Goal: Task Accomplishment & Management: Manage account settings

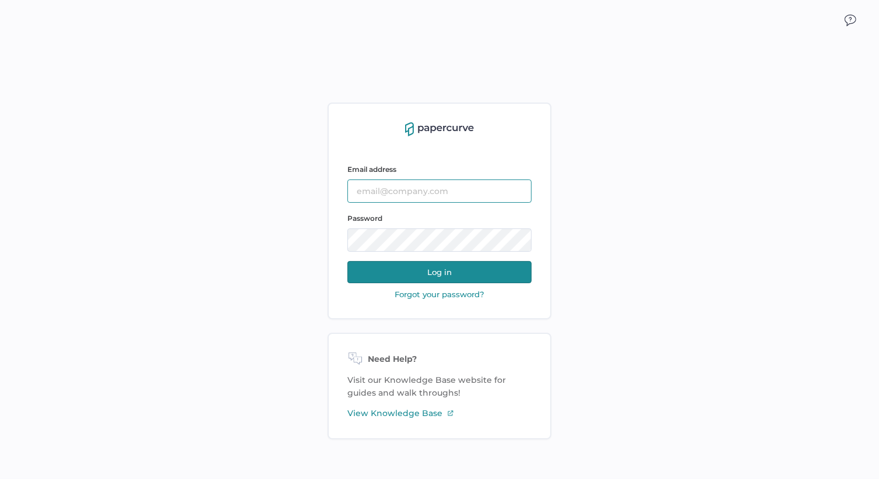
type input "[EMAIL_ADDRESS][DOMAIN_NAME]"
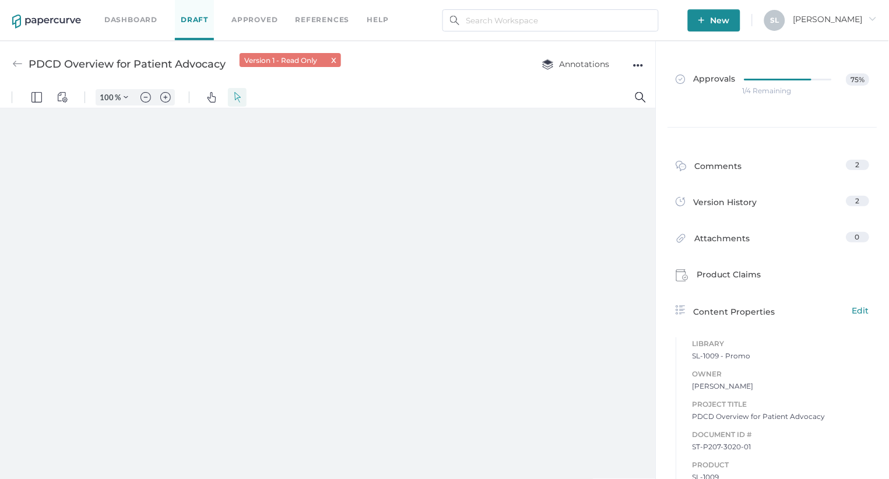
click at [132, 14] on link "Dashboard" at bounding box center [130, 19] width 53 height 13
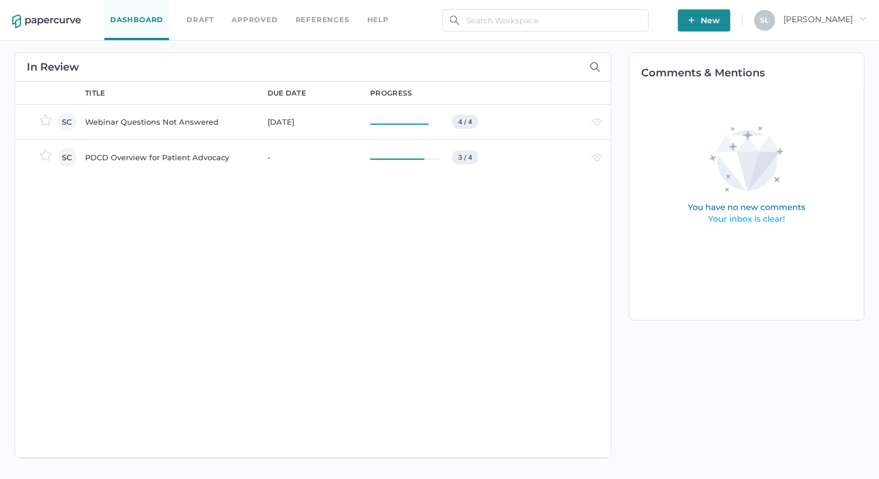
click at [162, 120] on div "Webinar Questions Not Answered" at bounding box center [169, 122] width 169 height 14
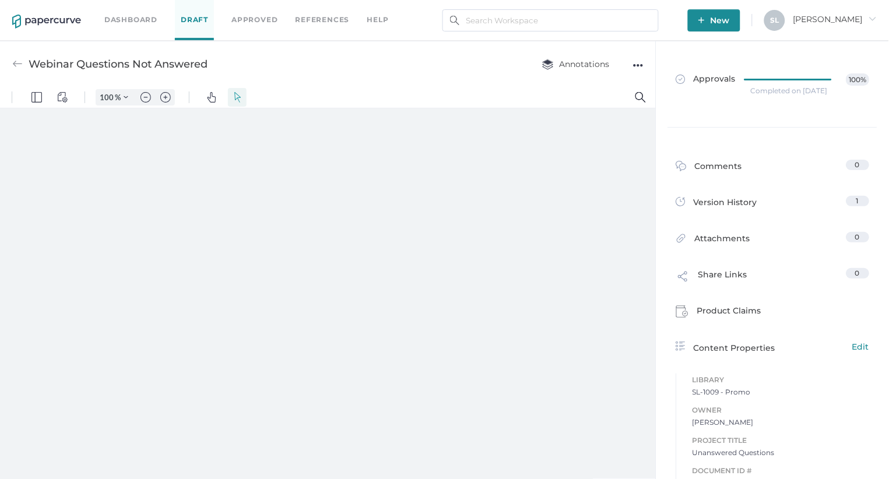
type input "135"
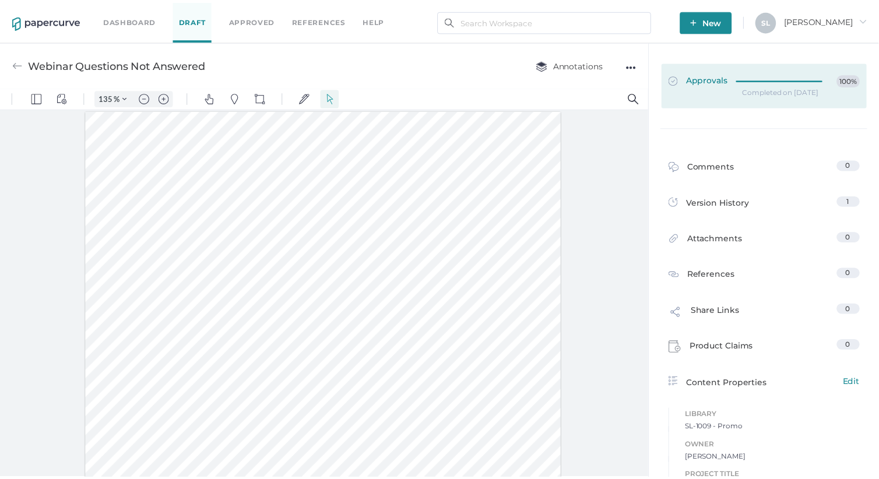
scroll to position [1, 0]
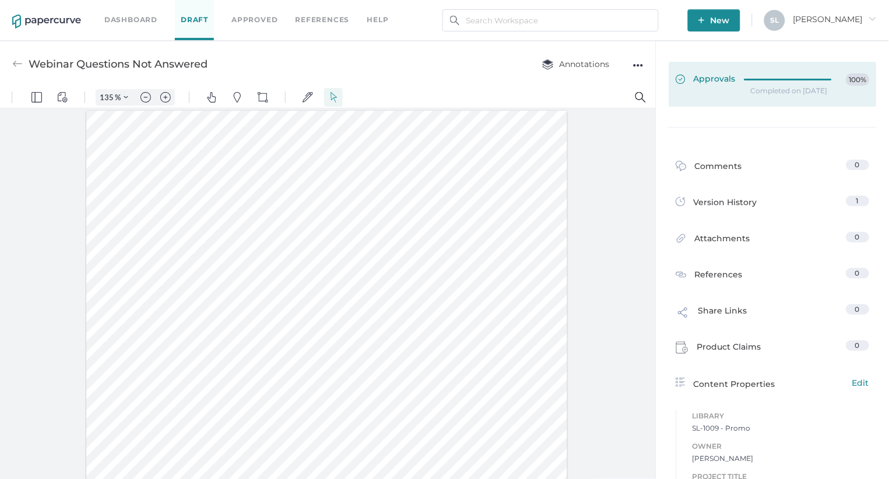
click at [714, 77] on span "Approvals" at bounding box center [706, 79] width 60 height 13
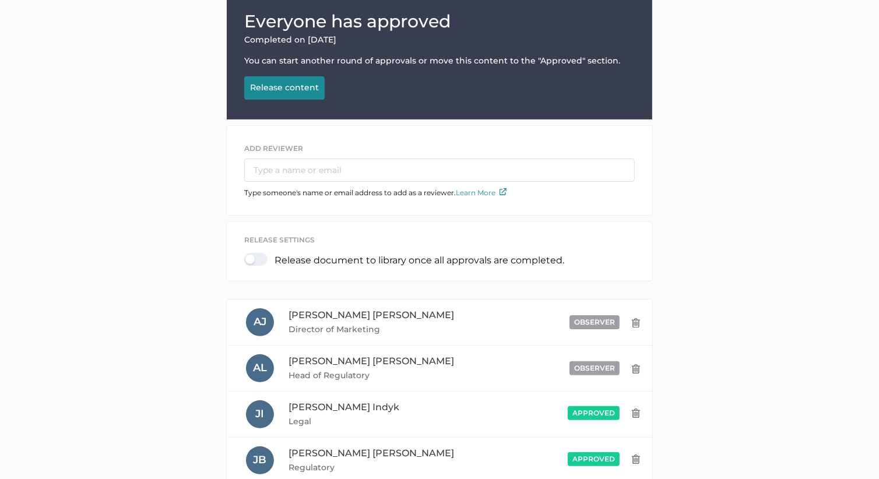
scroll to position [216, 0]
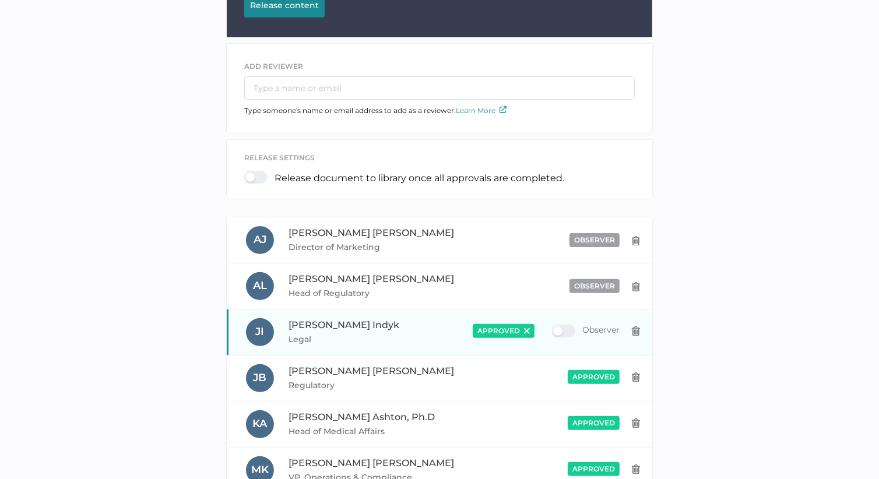
click at [523, 329] on div "approved" at bounding box center [504, 331] width 62 height 14
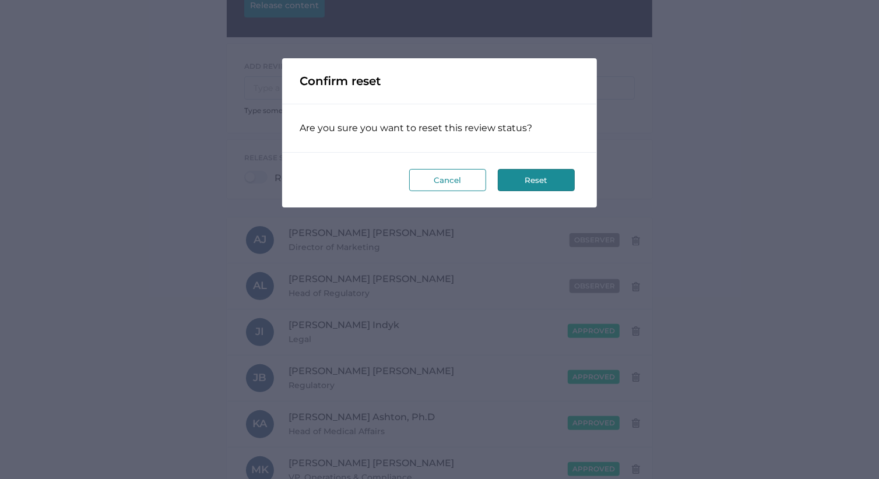
click at [542, 181] on button "Reset" at bounding box center [536, 180] width 77 height 22
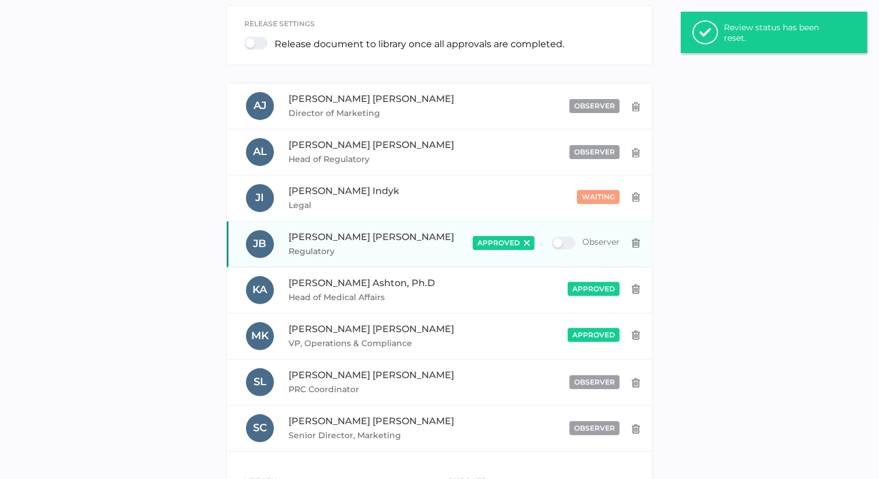
click at [529, 244] on img at bounding box center [527, 243] width 6 height 6
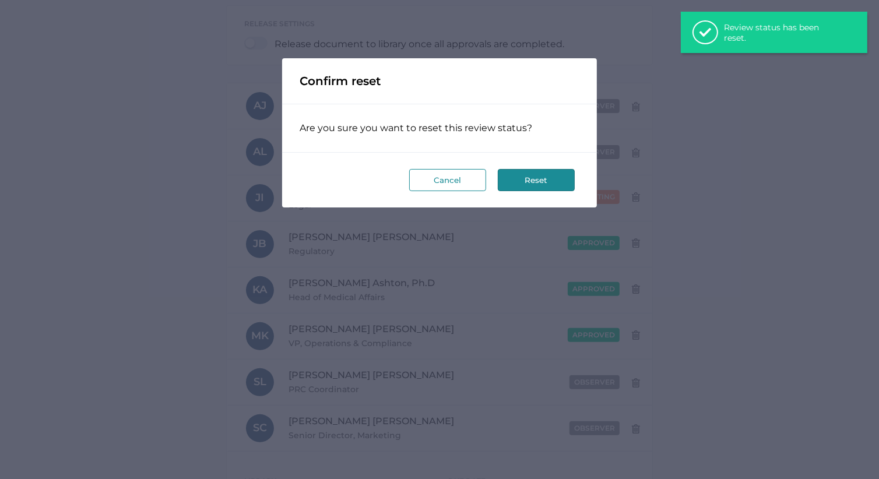
click at [526, 178] on button "Reset" at bounding box center [536, 180] width 77 height 22
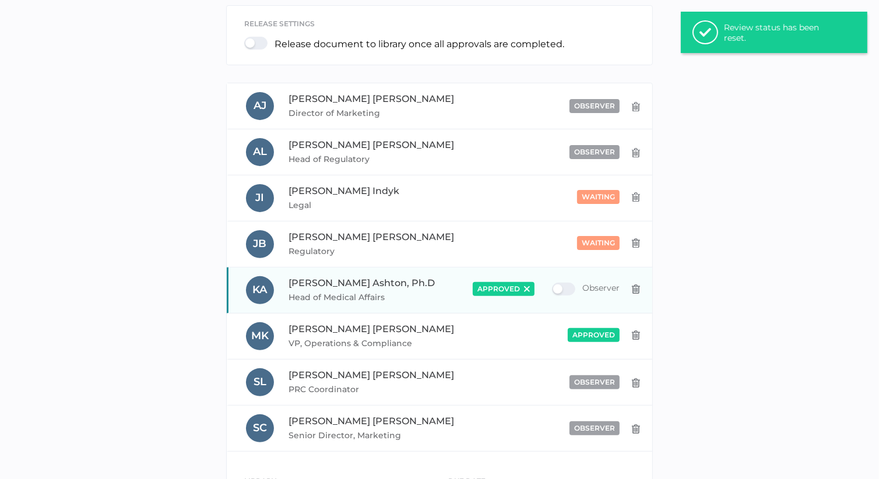
click at [527, 287] on img at bounding box center [527, 289] width 6 height 6
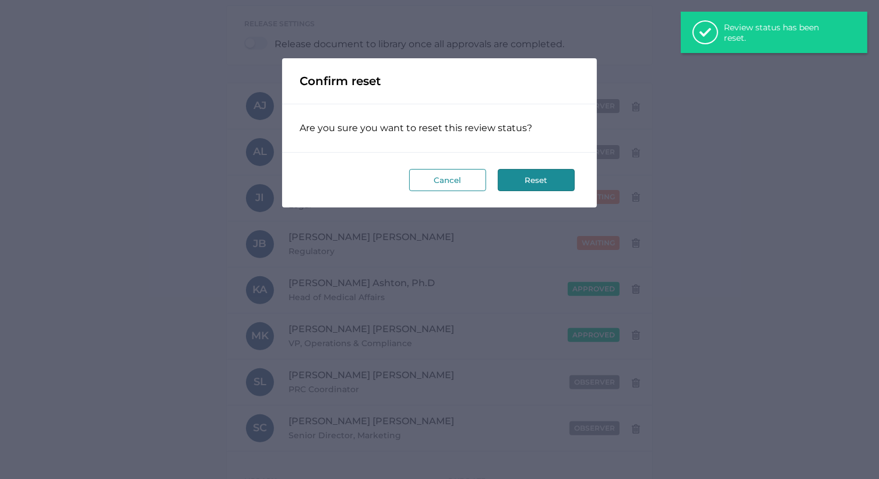
click at [525, 174] on button "Reset" at bounding box center [536, 180] width 77 height 22
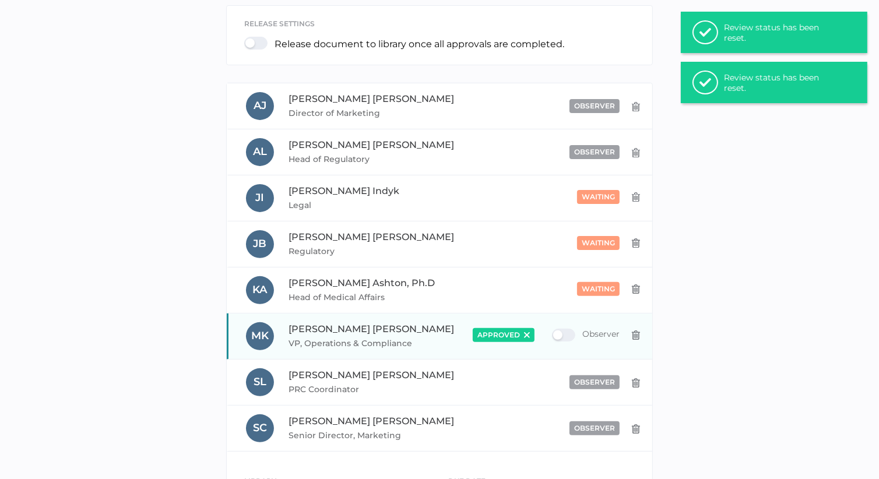
click at [529, 335] on img at bounding box center [527, 335] width 6 height 6
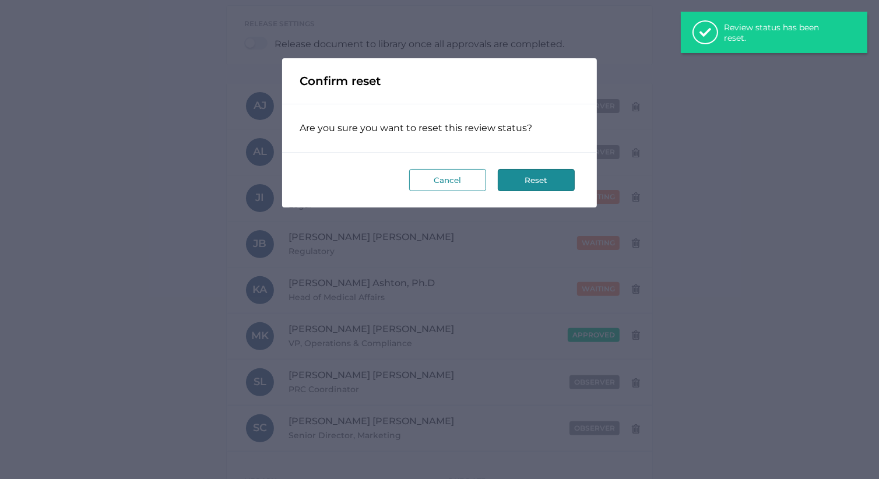
click at [559, 177] on button "Reset" at bounding box center [536, 180] width 77 height 22
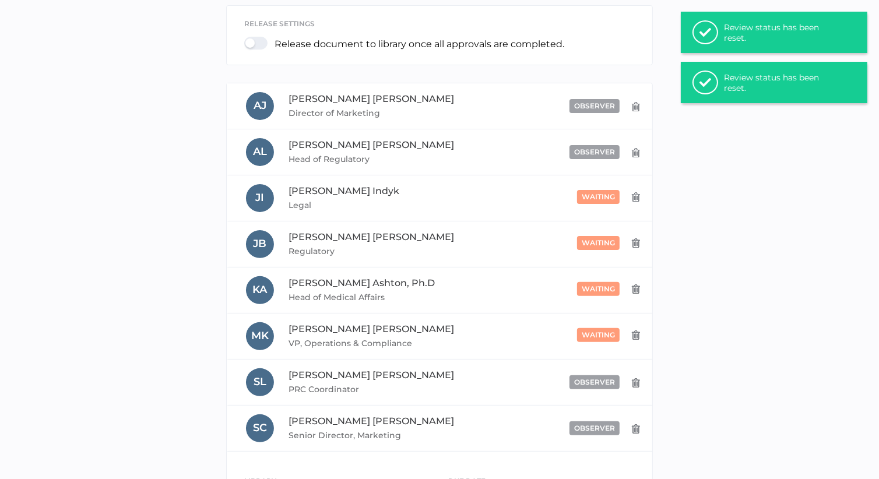
scroll to position [0, 0]
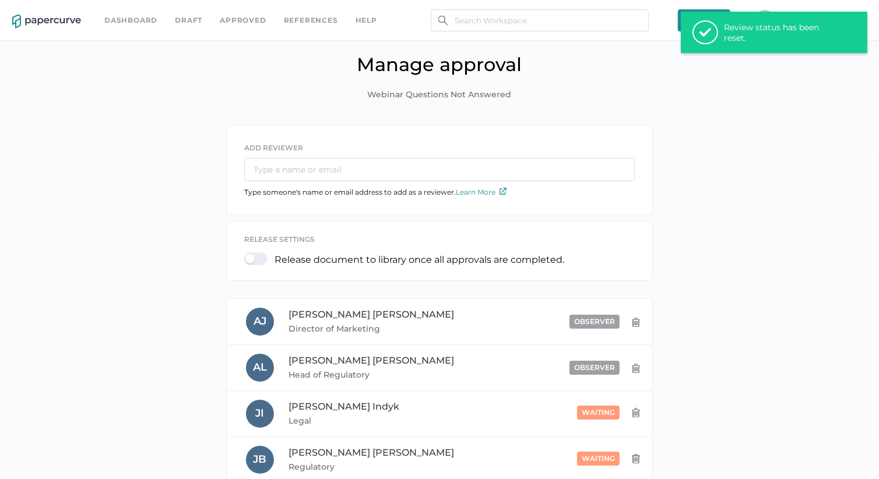
click at [134, 16] on link "Dashboard" at bounding box center [130, 20] width 53 height 13
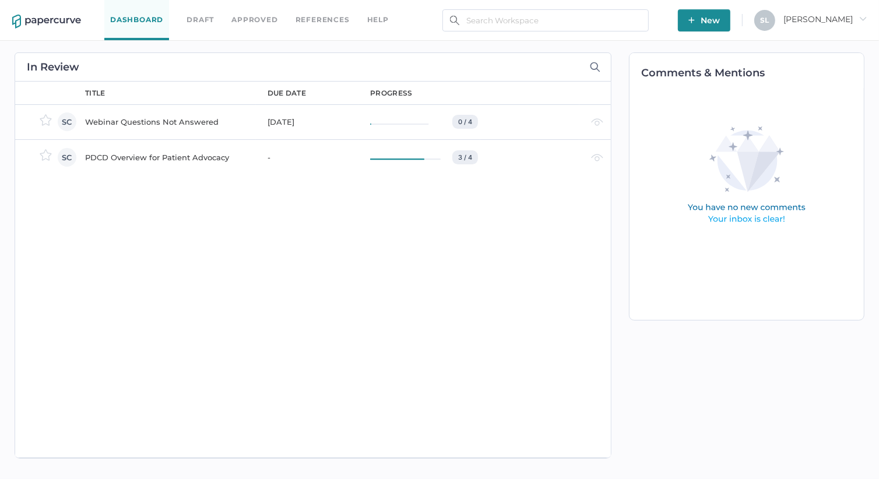
click at [179, 122] on div "Webinar Questions Not Answered" at bounding box center [169, 122] width 169 height 14
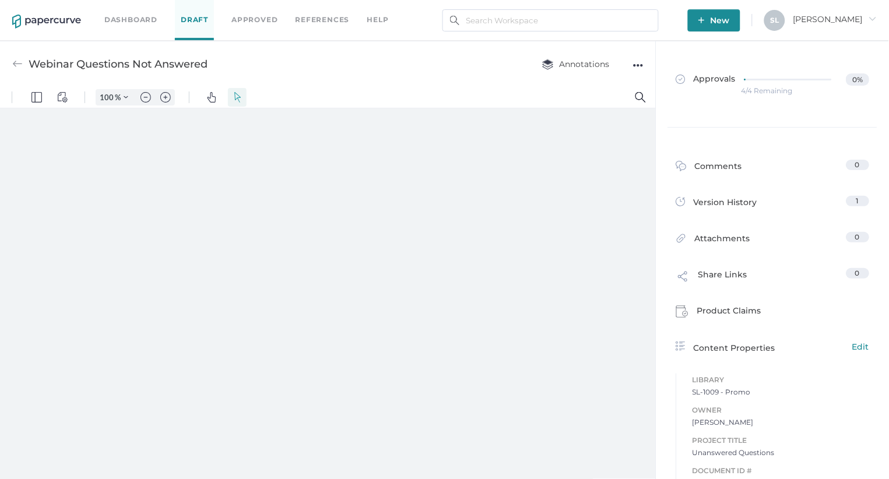
type input "135"
click at [635, 65] on div "●●●" at bounding box center [638, 65] width 10 height 16
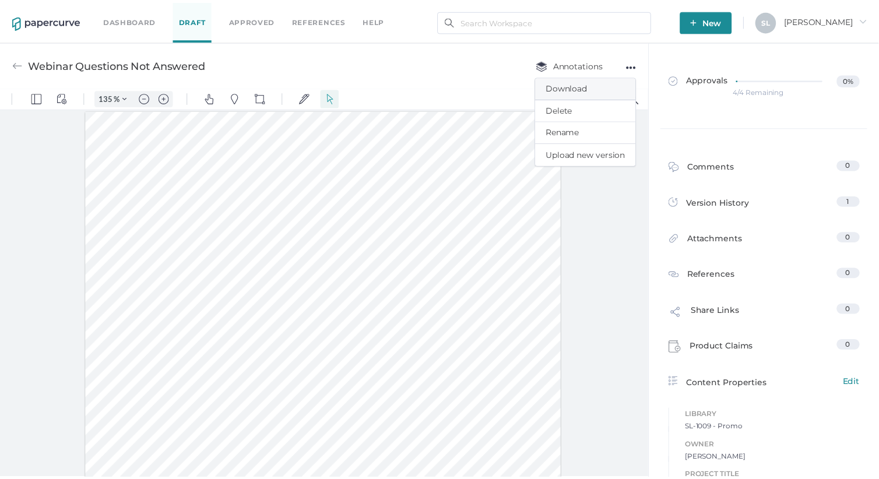
scroll to position [1, 0]
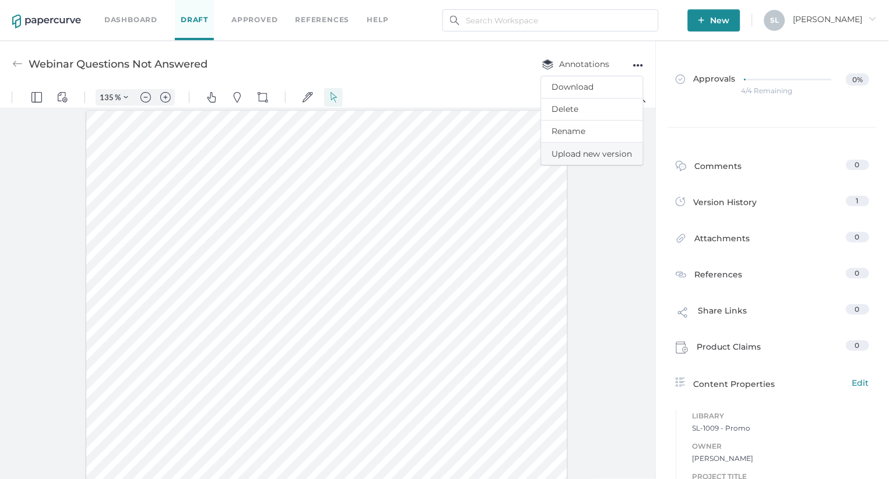
click at [576, 150] on span "Upload new version" at bounding box center [592, 154] width 80 height 22
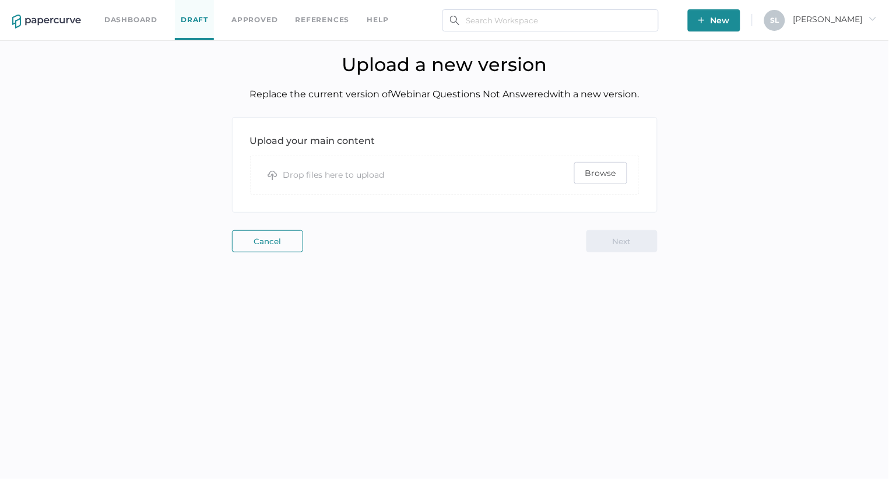
click at [599, 174] on span "Browse" at bounding box center [600, 173] width 31 height 21
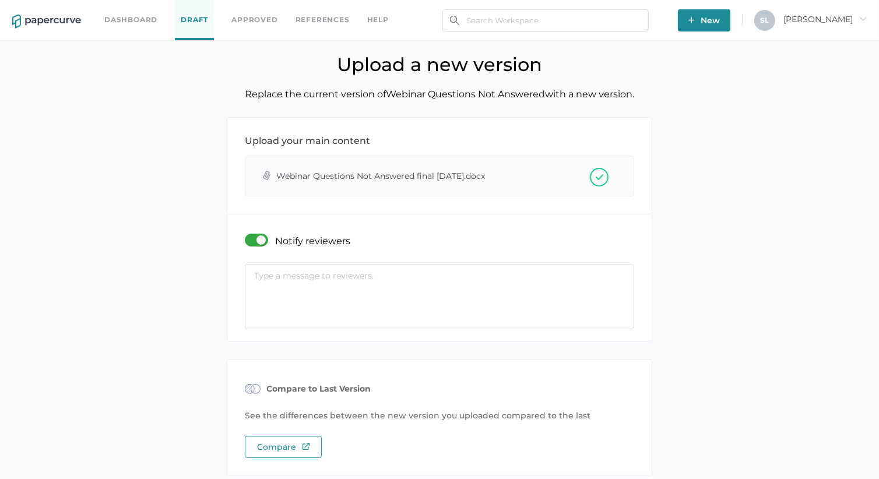
click at [291, 293] on textarea at bounding box center [440, 296] width 390 height 65
paste textarea "Here is the final approved version of the Webinar questions."
click at [360, 275] on textarea "Here is the final approved version of the Webinar questions." at bounding box center [440, 296] width 390 height 65
drag, startPoint x: 360, startPoint y: 278, endPoint x: 320, endPoint y: 276, distance: 40.3
click at [320, 276] on textarea "Here is the final approved version of the Webinar questions." at bounding box center [440, 296] width 390 height 65
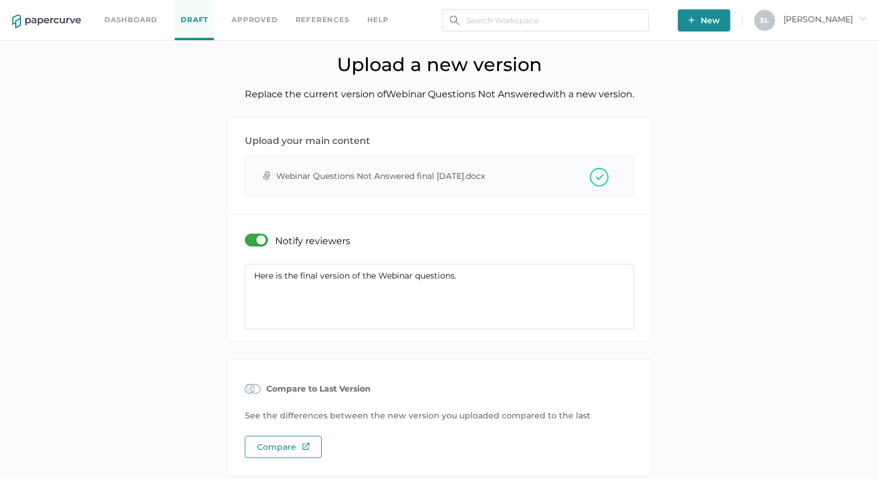
click at [454, 275] on textarea "Here is the final version of the Webinar questions." at bounding box center [440, 296] width 390 height 65
click at [586, 275] on textarea "Here is the final version of the Webinar questions, now including Questions 6-1…" at bounding box center [440, 296] width 390 height 65
click at [422, 287] on textarea "Here is the final version of the Webinar questions, now including Questions 6-1…" at bounding box center [440, 296] width 390 height 65
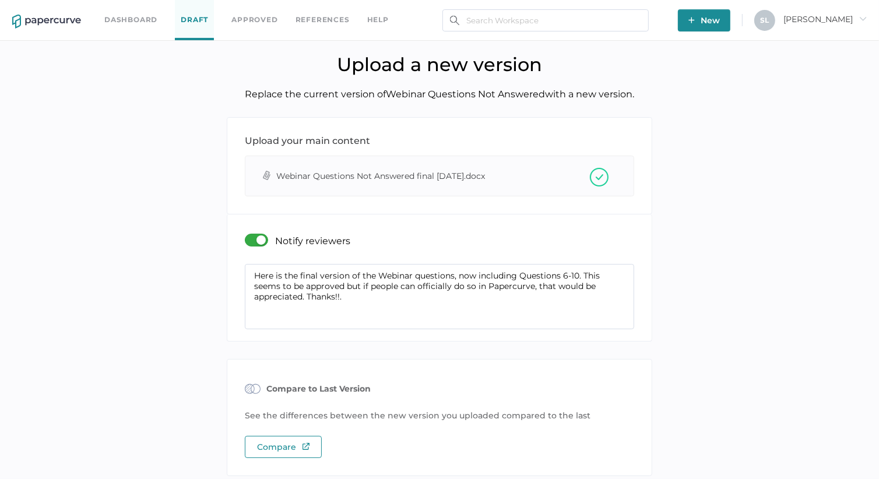
click at [348, 287] on textarea "Here is the final version of the Webinar questions, now including Questions 6-1…" at bounding box center [440, 296] width 390 height 65
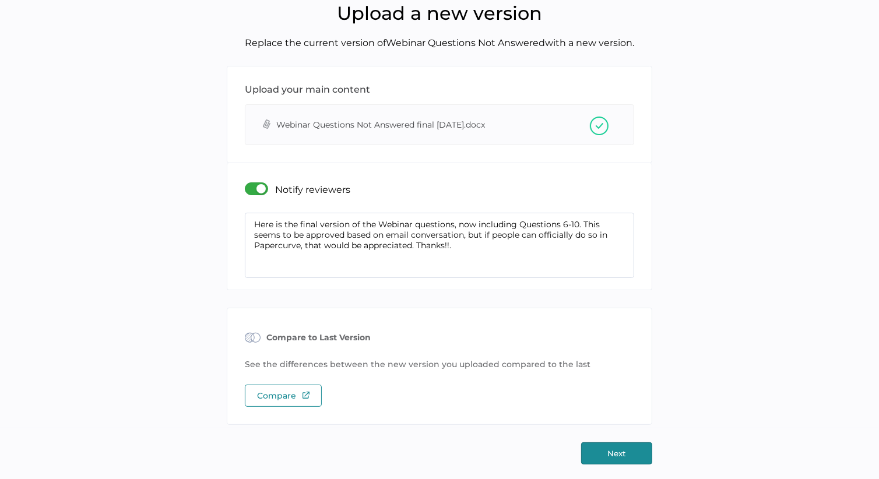
type textarea "Here is the final version of the Webinar questions, now including Questions 6-1…"
drag, startPoint x: 626, startPoint y: 448, endPoint x: 756, endPoint y: 407, distance: 136.5
click at [757, 407] on div "Upload your main content attachment Webinar Questions Not Answered final 22Sept…" at bounding box center [440, 265] width 862 height 399
click at [620, 450] on button "Next" at bounding box center [616, 454] width 71 height 22
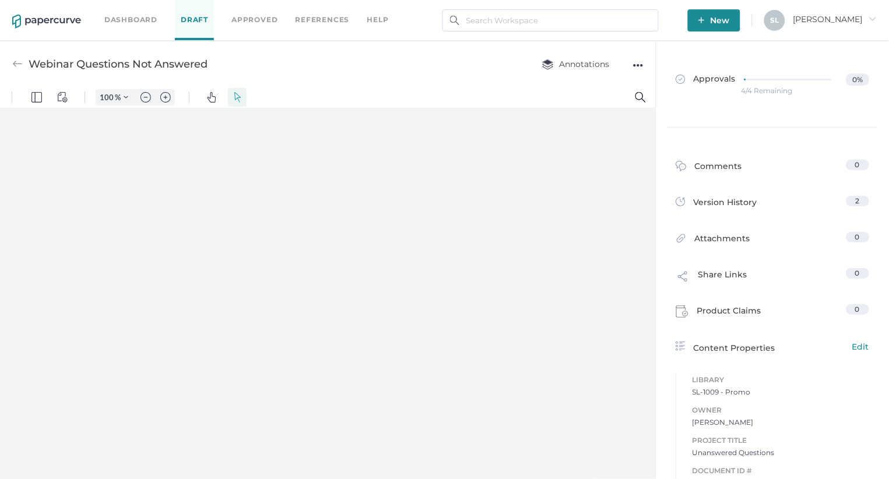
type input "135"
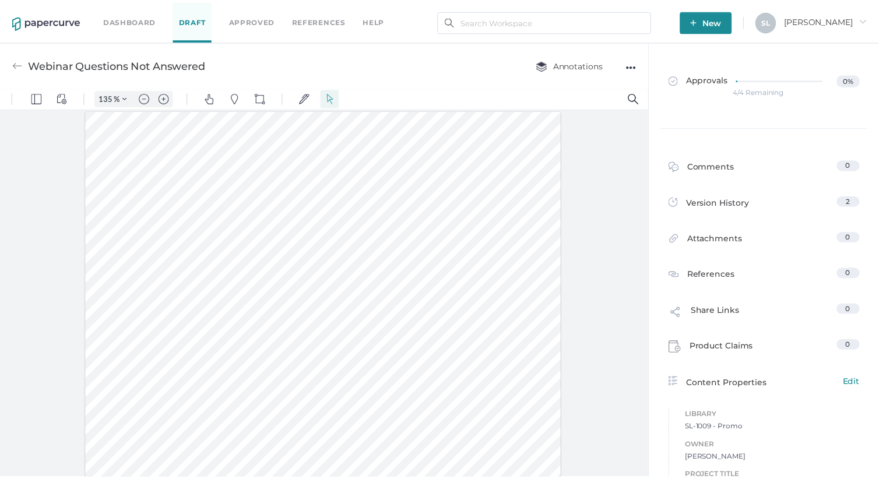
scroll to position [1, 0]
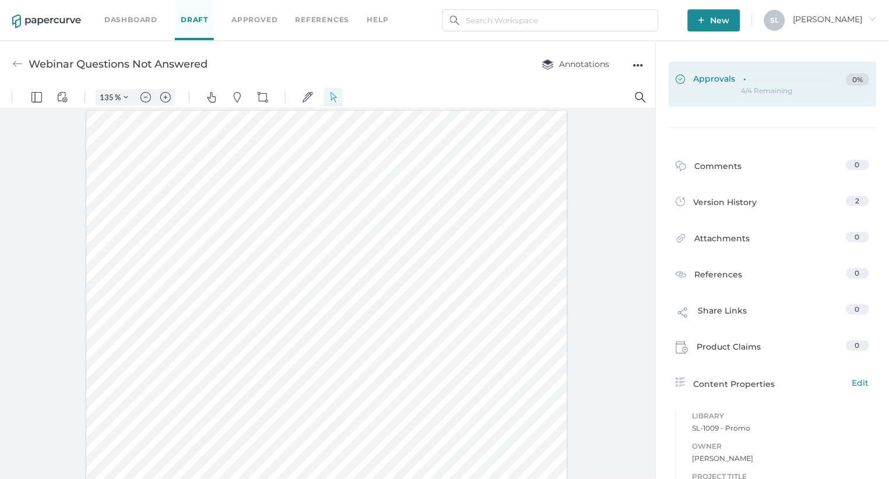
click at [712, 83] on span "Approvals" at bounding box center [706, 79] width 60 height 13
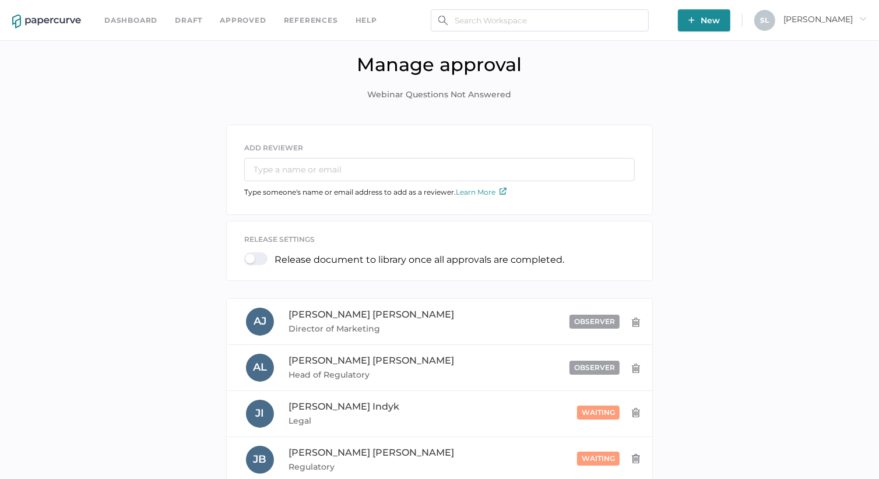
click at [255, 255] on div at bounding box center [259, 258] width 30 height 13
click at [247, 254] on input "checkbox" at bounding box center [247, 254] width 0 height 0
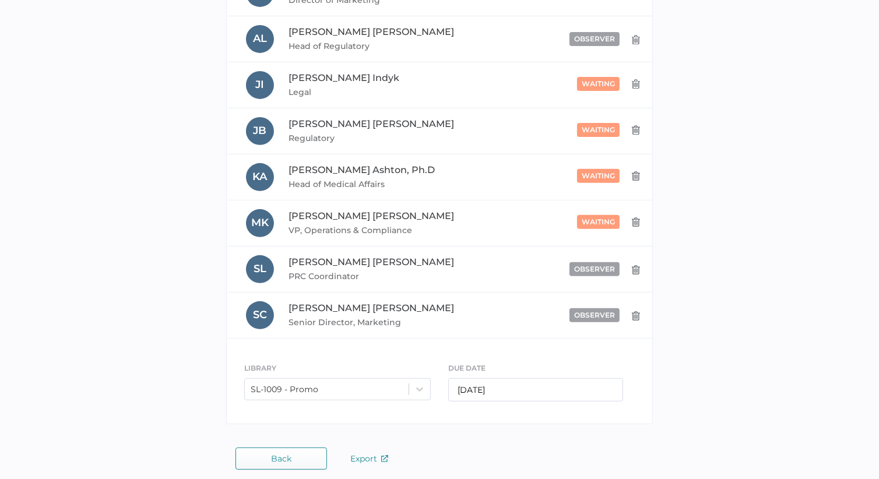
scroll to position [337, 0]
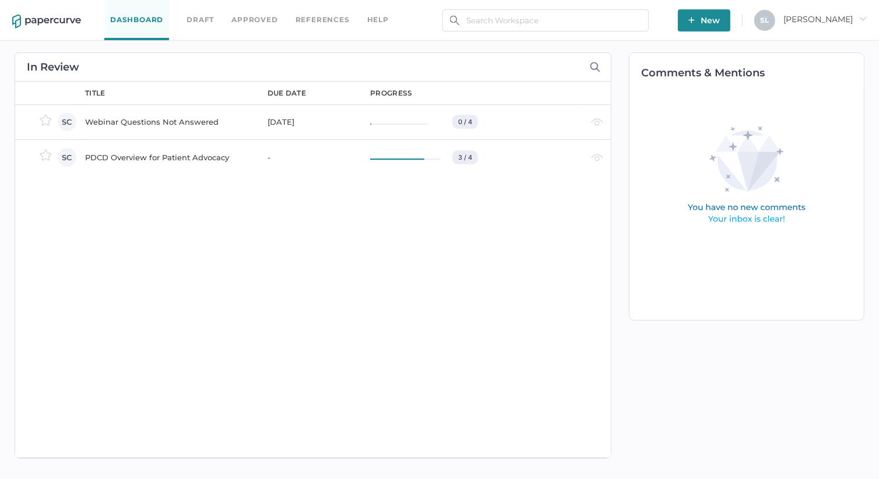
click at [215, 159] on div "PDCD Overview for Patient Advocacy" at bounding box center [169, 157] width 169 height 14
click at [183, 158] on div "PDCD Overview for Patient Advocacy" at bounding box center [169, 157] width 169 height 14
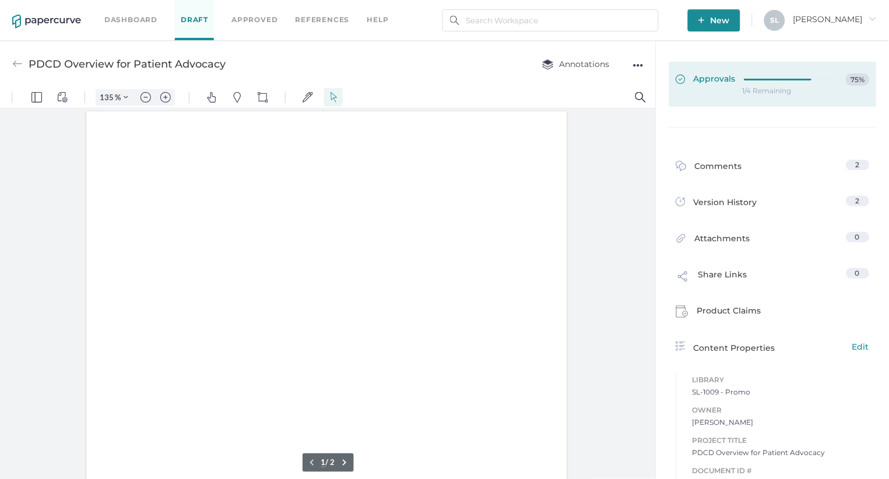
click at [726, 83] on span "Approvals" at bounding box center [706, 79] width 60 height 13
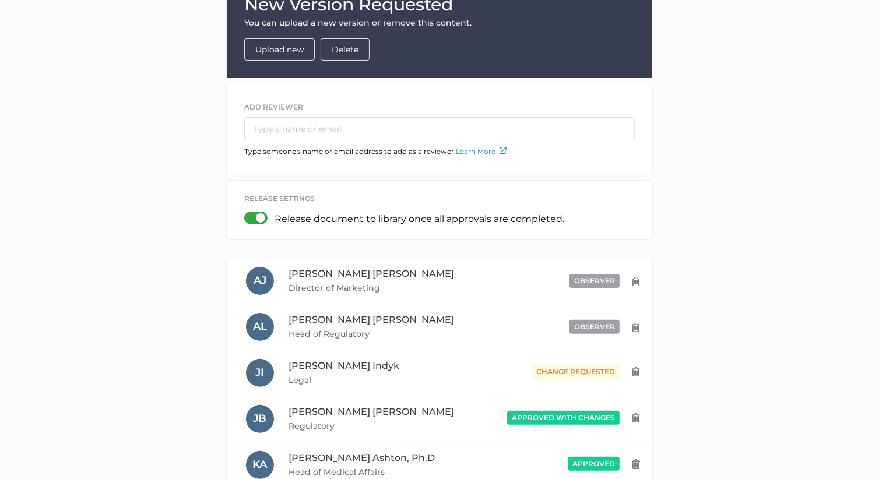
scroll to position [76, 0]
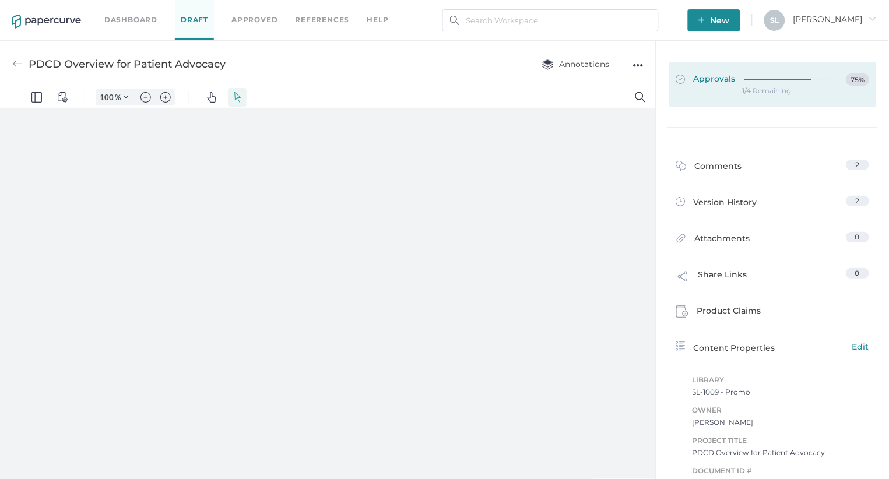
type input "135"
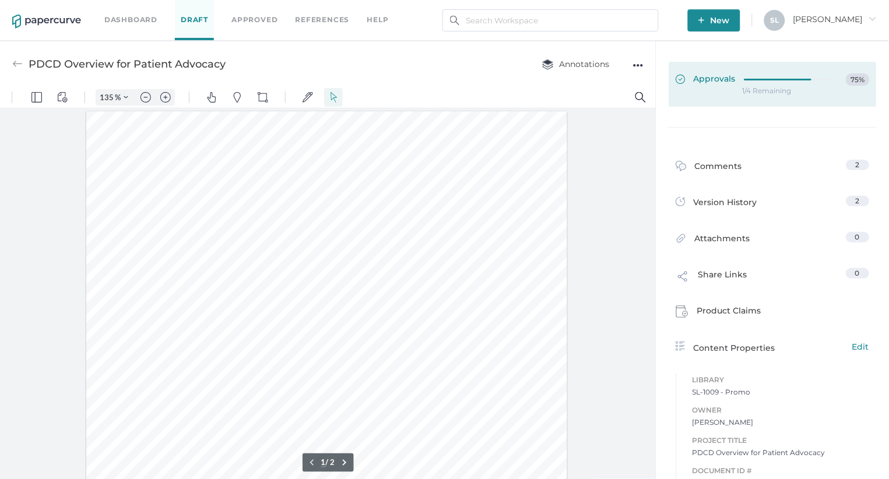
scroll to position [1, 0]
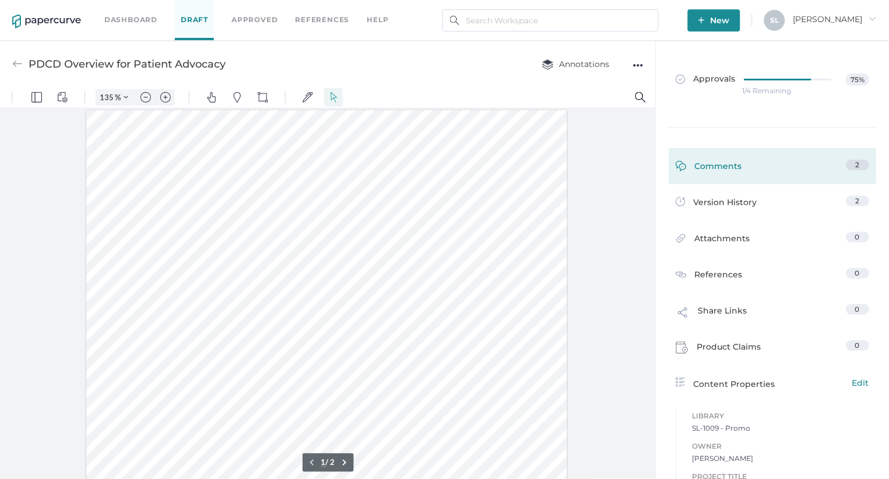
click at [716, 160] on div "Comments" at bounding box center [709, 169] width 66 height 18
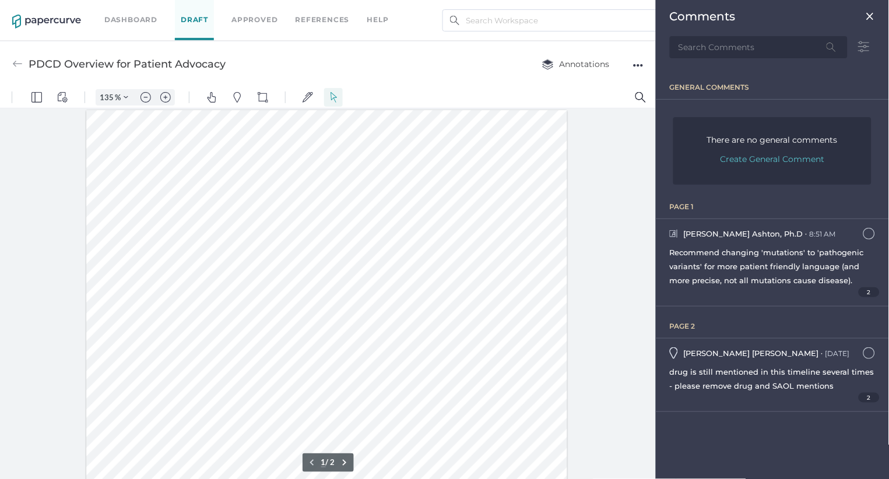
scroll to position [5, 0]
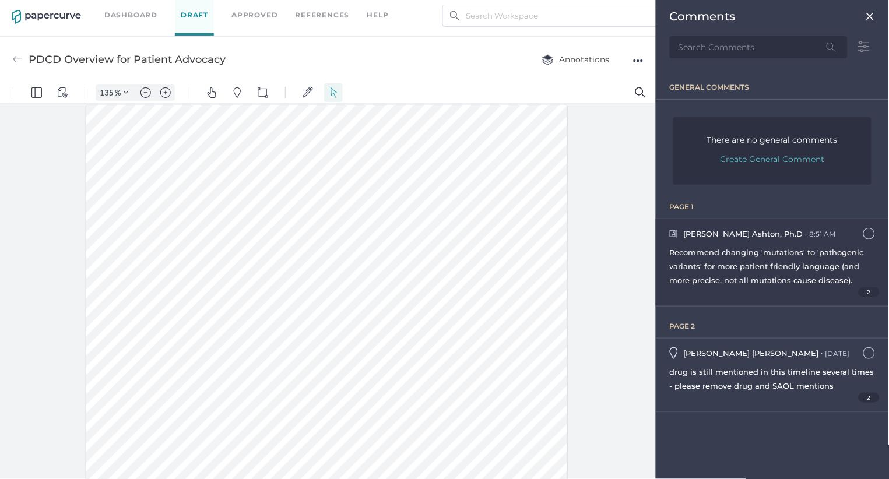
click at [812, 285] on div "Recommend changing 'mutations' to 'pathogenic variants' for more patient friend…" at bounding box center [772, 266] width 205 height 42
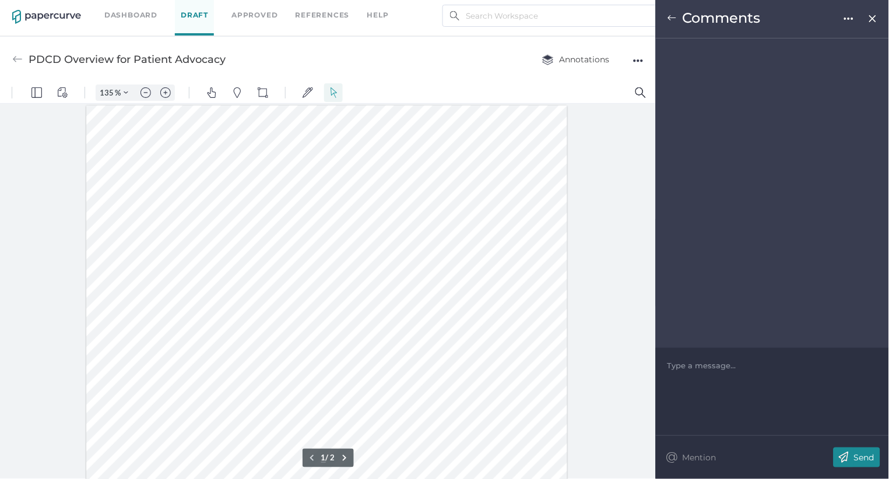
scroll to position [181, 0]
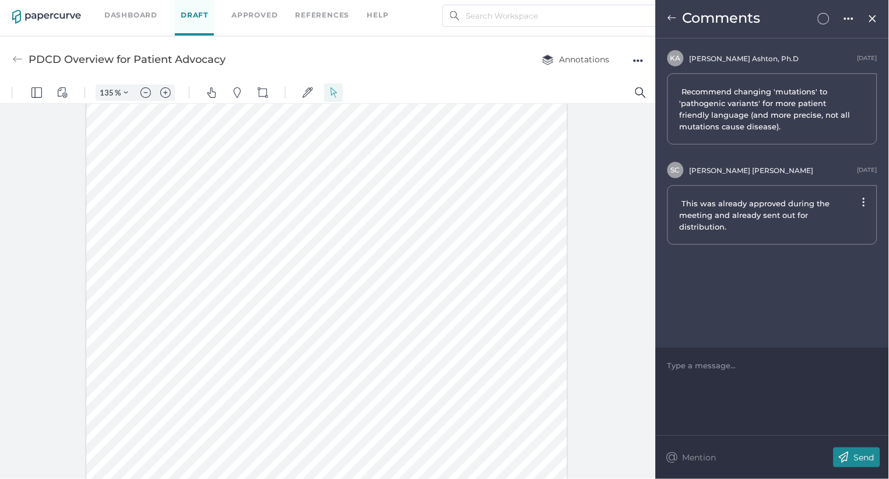
click at [675, 16] on img at bounding box center [672, 17] width 9 height 9
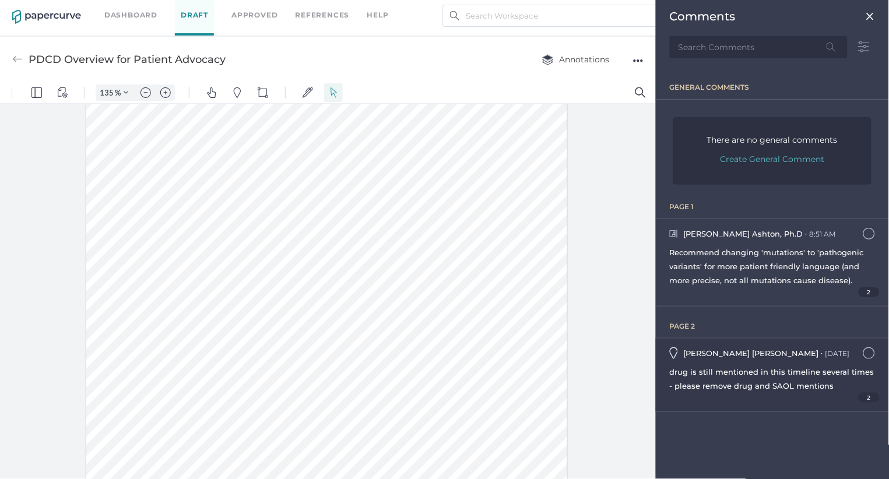
click at [743, 371] on span "drug is still mentioned in this timeline several times - please remove drug and…" at bounding box center [772, 378] width 205 height 23
type input "2"
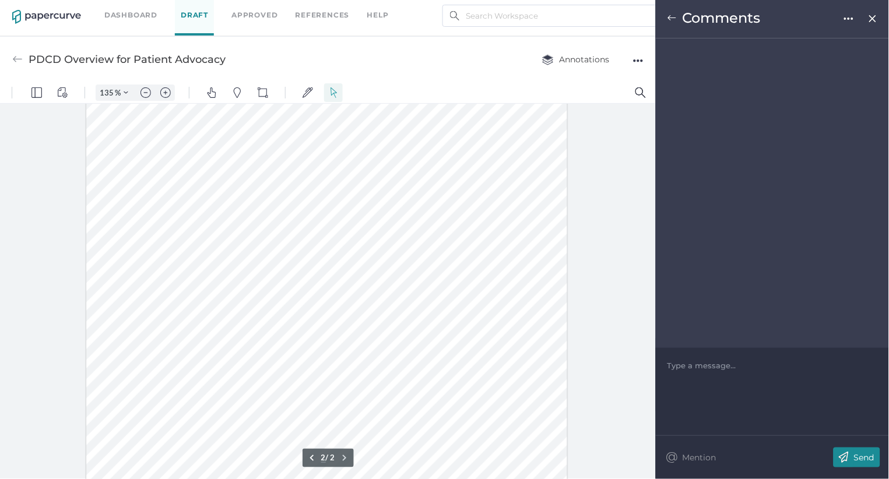
scroll to position [606, 0]
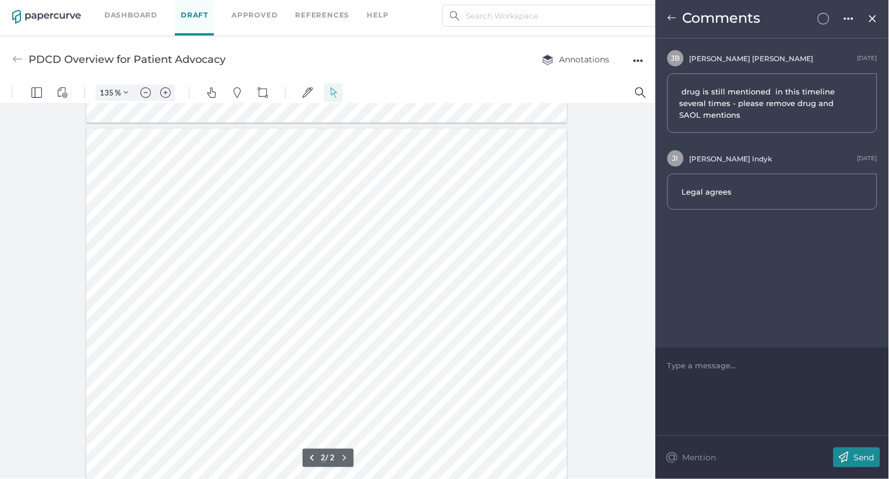
click at [674, 17] on img at bounding box center [672, 17] width 9 height 9
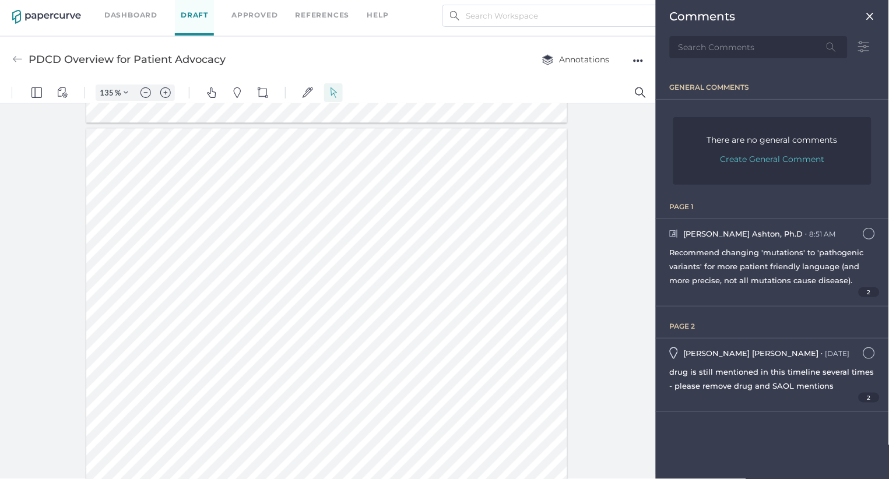
click at [874, 16] on img at bounding box center [870, 16] width 9 height 9
